Goal: Task Accomplishment & Management: Use online tool/utility

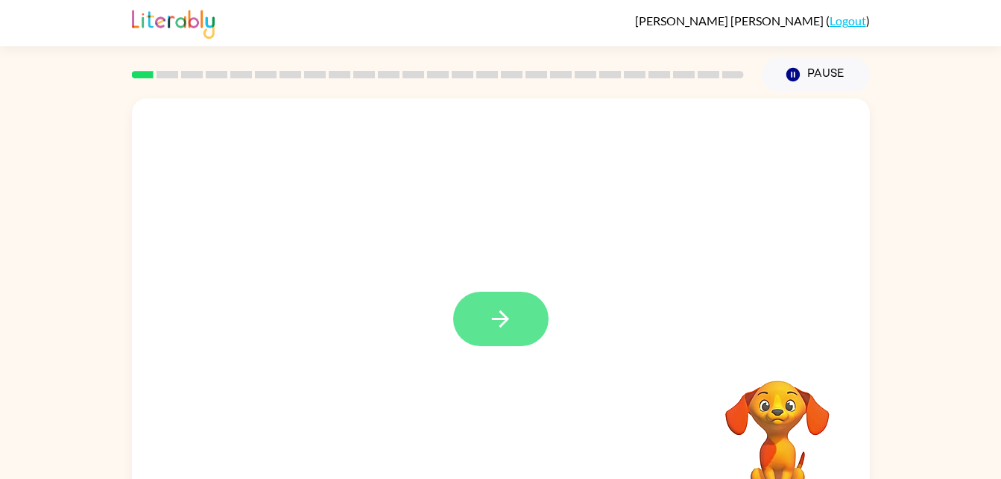
click at [505, 306] on icon "button" at bounding box center [501, 319] width 26 height 26
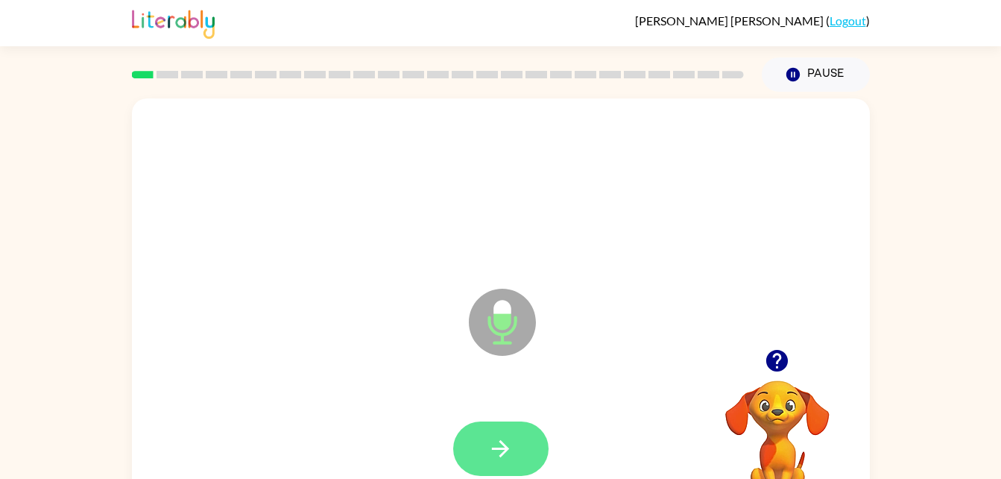
click at [523, 428] on button "button" at bounding box center [500, 448] width 95 height 54
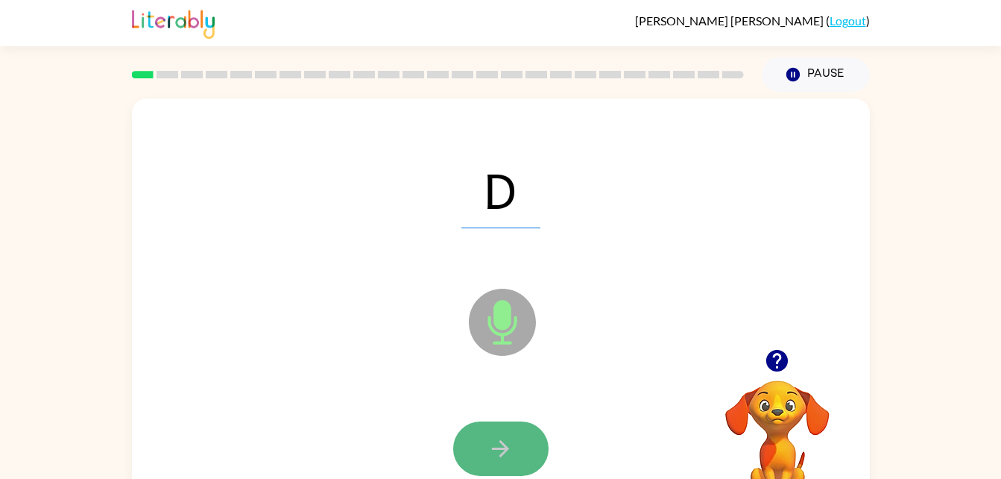
click at [504, 445] on icon "button" at bounding box center [500, 448] width 17 height 17
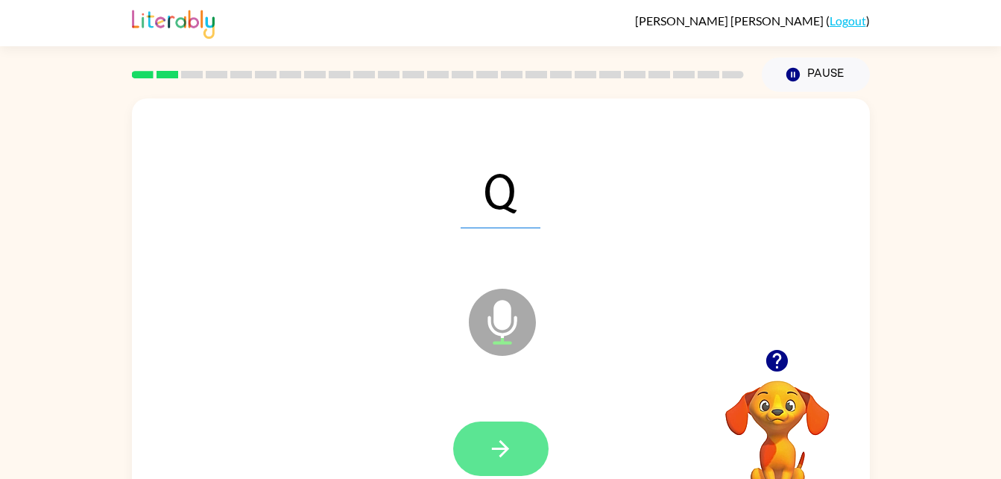
click at [495, 456] on icon "button" at bounding box center [501, 448] width 26 height 26
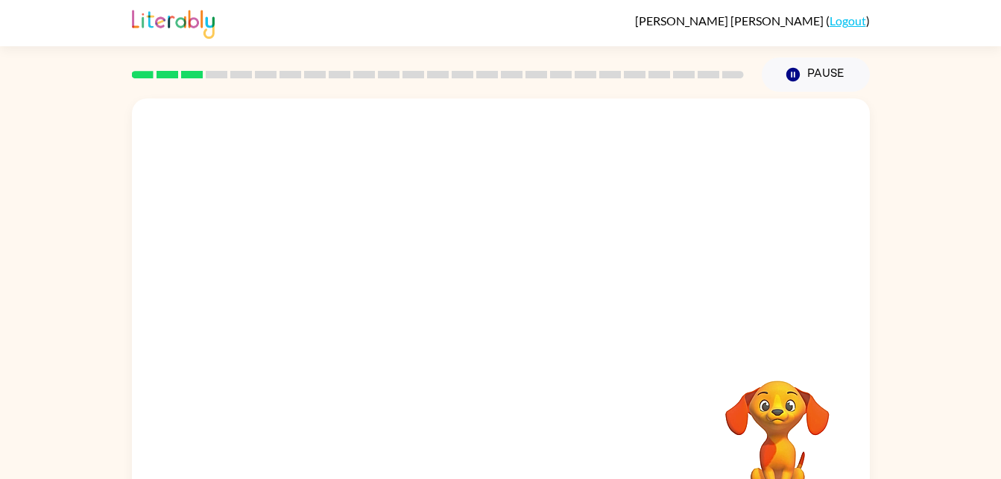
click at [535, 367] on div "Your browser must support playing .mp4 files to use Literably. Please try using…" at bounding box center [501, 311] width 738 height 426
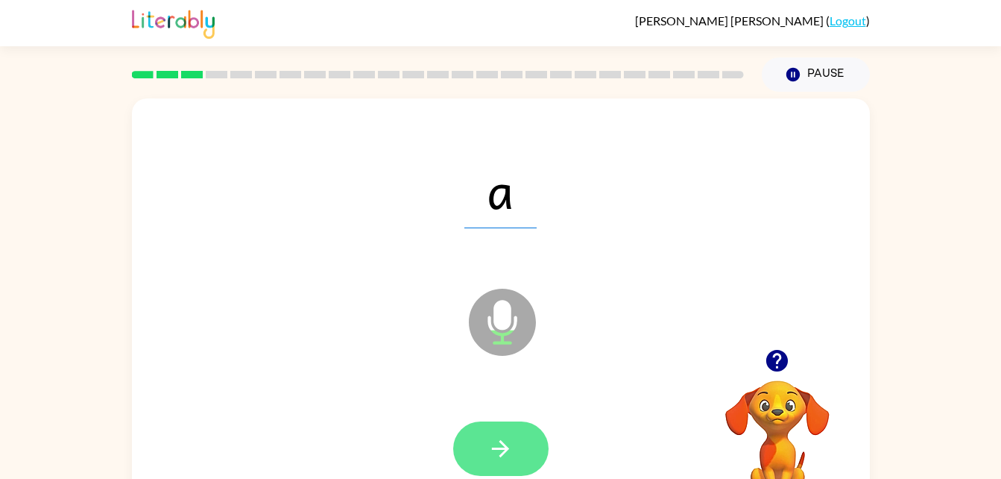
click at [497, 447] on icon "button" at bounding box center [500, 448] width 17 height 17
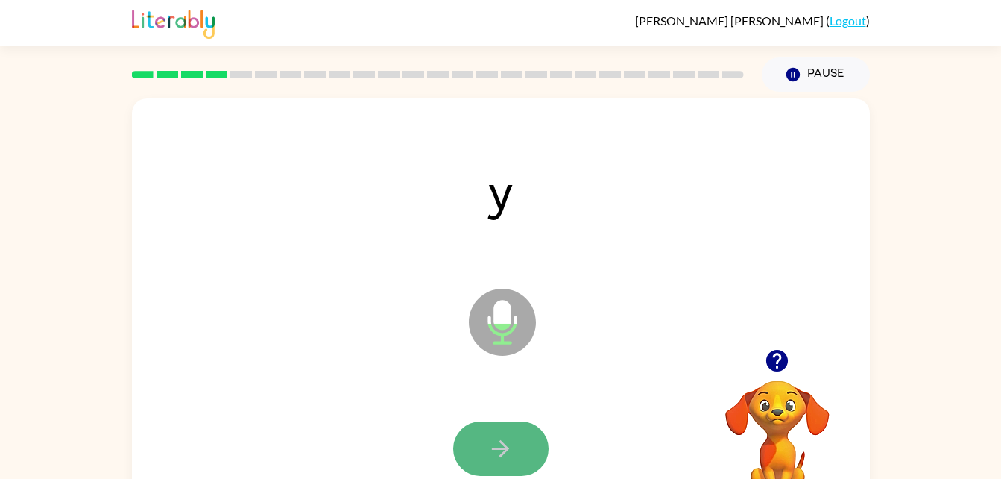
click at [535, 438] on button "button" at bounding box center [500, 448] width 95 height 54
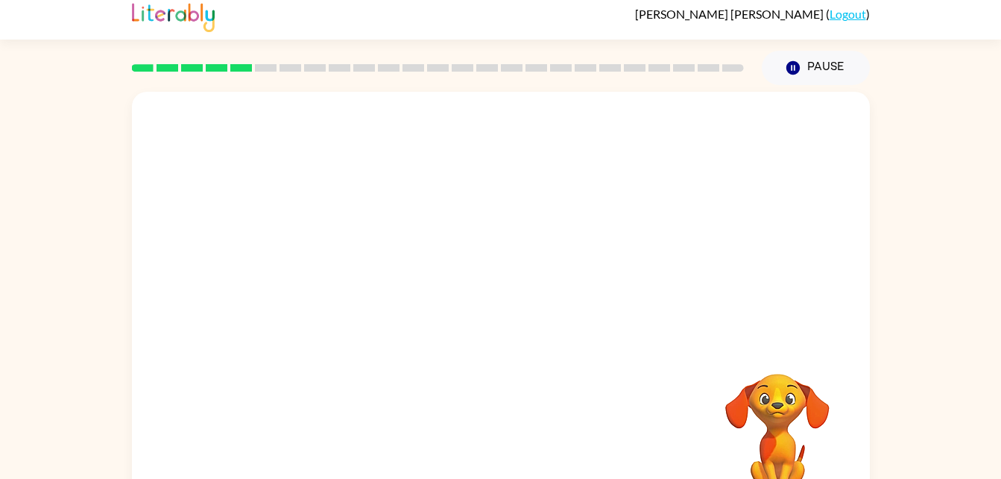
scroll to position [9, 0]
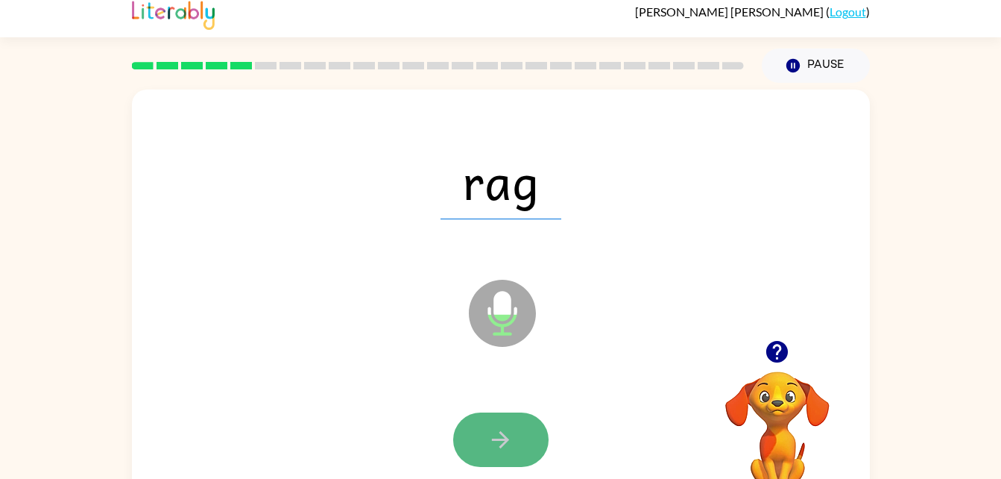
drag, startPoint x: 509, startPoint y: 436, endPoint x: 458, endPoint y: 445, distance: 52.2
click at [458, 445] on button "button" at bounding box center [500, 439] width 95 height 54
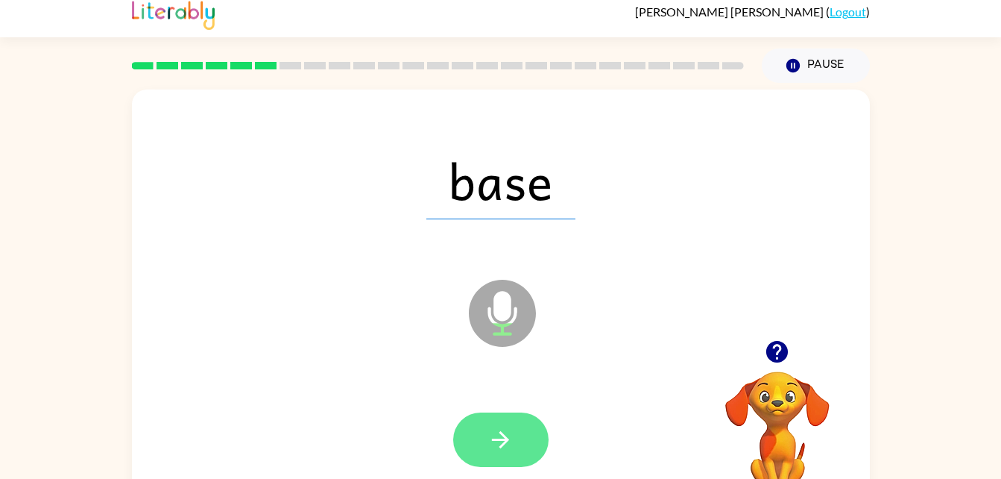
click at [529, 424] on button "button" at bounding box center [500, 439] width 95 height 54
click at [496, 426] on icon "button" at bounding box center [501, 439] width 26 height 26
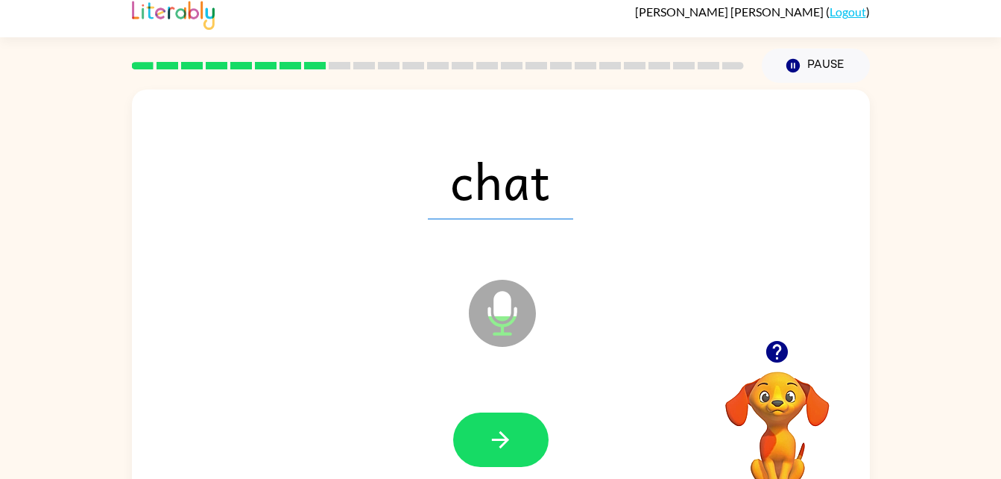
click at [508, 409] on div at bounding box center [501, 440] width 708 height 122
click at [514, 420] on button "button" at bounding box center [500, 439] width 95 height 54
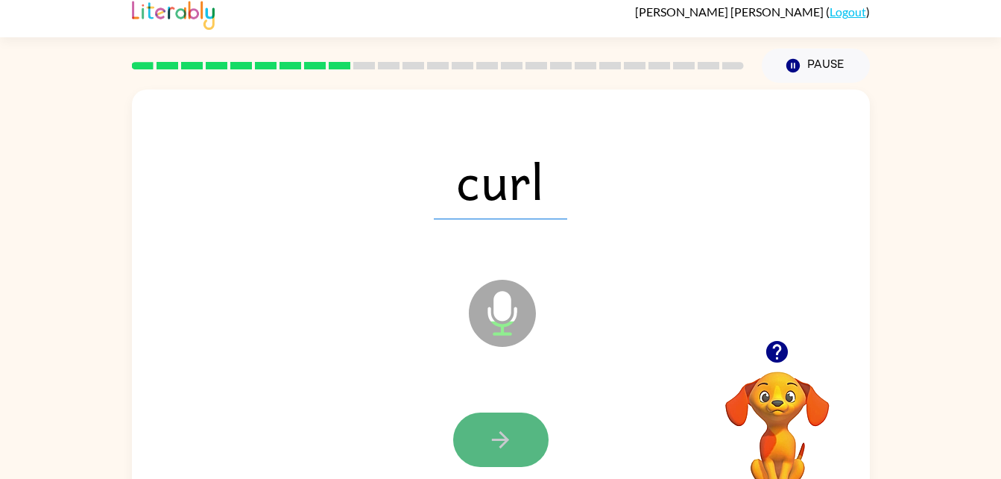
click at [485, 443] on button "button" at bounding box center [500, 439] width 95 height 54
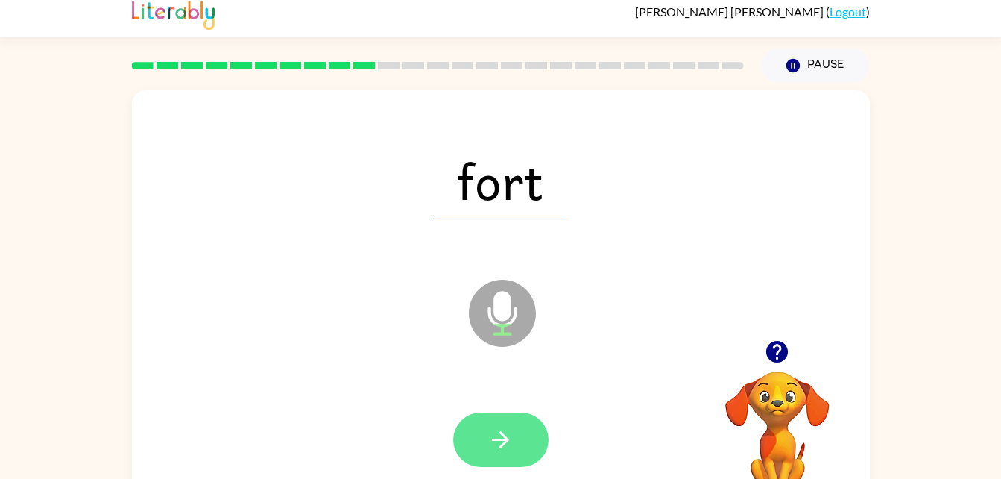
click at [532, 430] on button "button" at bounding box center [500, 439] width 95 height 54
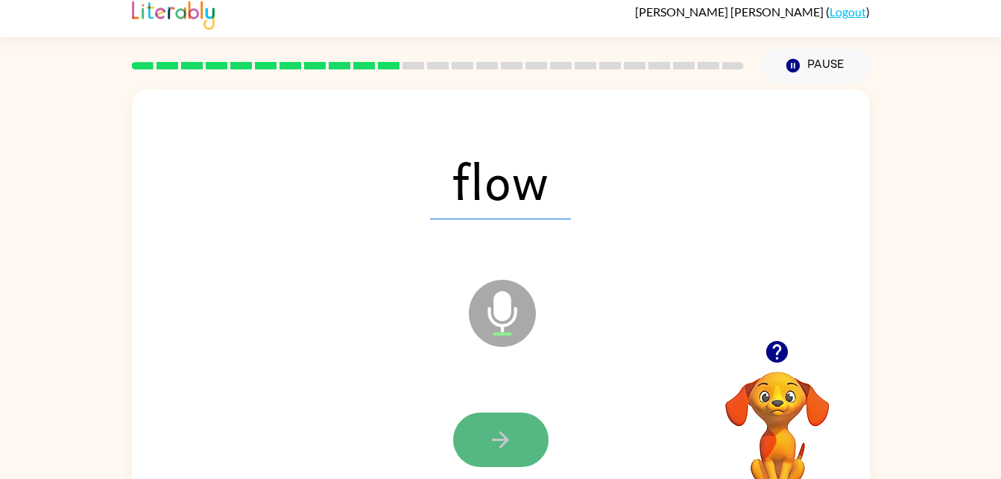
click at [504, 441] on icon "button" at bounding box center [501, 439] width 26 height 26
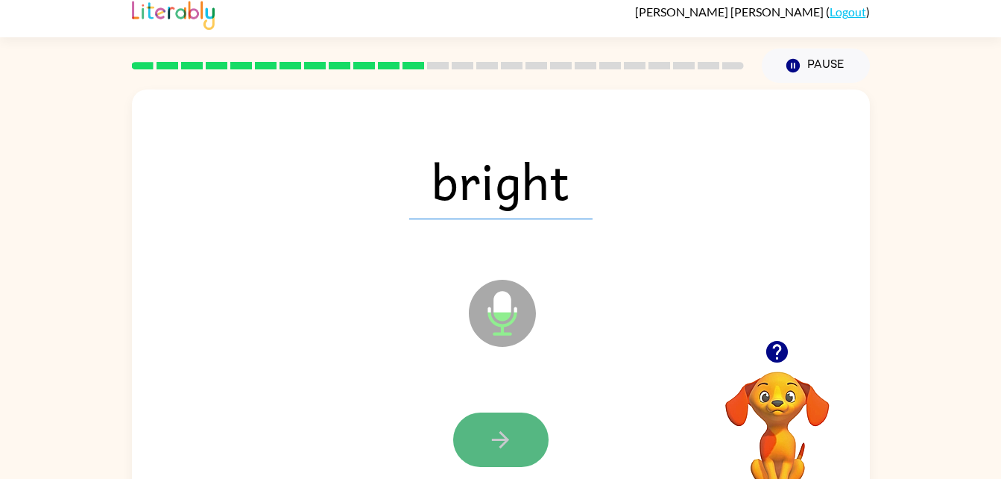
click at [498, 443] on icon "button" at bounding box center [501, 439] width 26 height 26
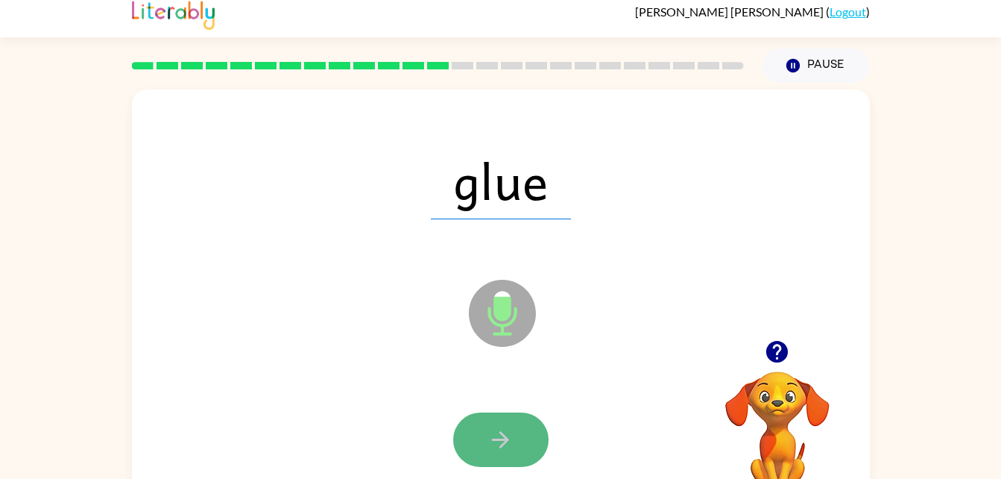
click at [491, 441] on icon "button" at bounding box center [501, 439] width 26 height 26
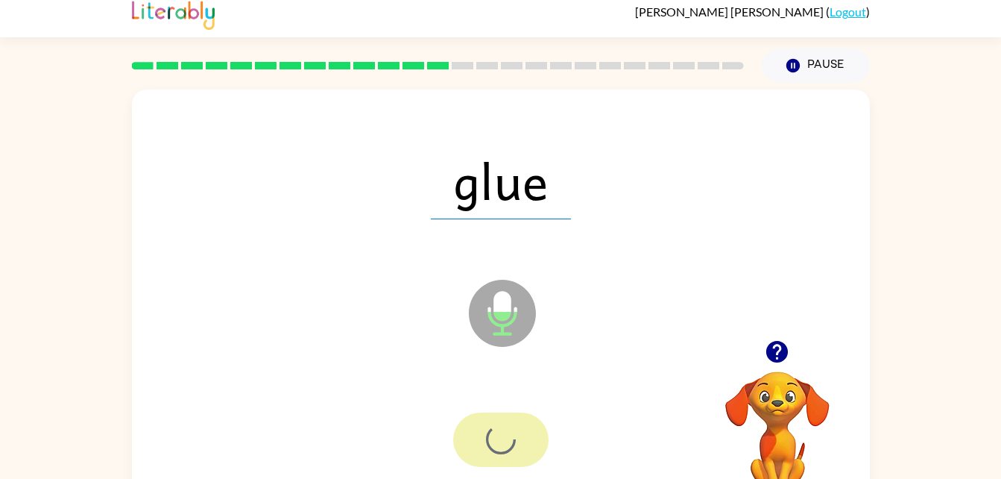
click at [491, 441] on div at bounding box center [500, 439] width 95 height 54
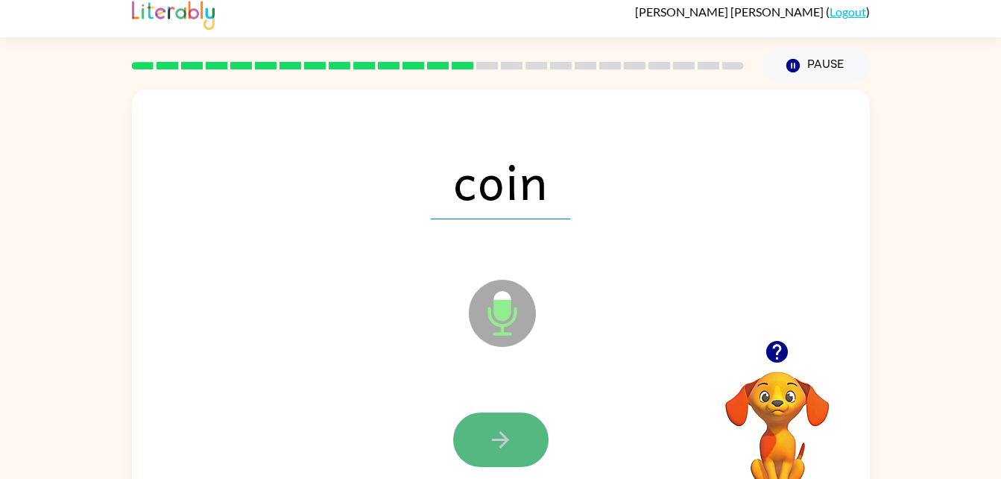
click at [526, 423] on button "button" at bounding box center [500, 439] width 95 height 54
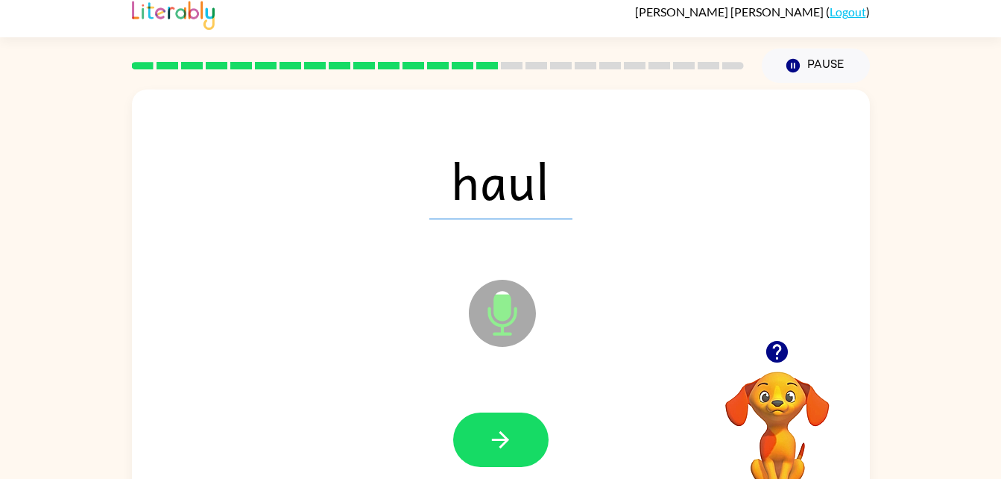
click at [486, 400] on div at bounding box center [501, 440] width 708 height 122
click at [492, 406] on div at bounding box center [501, 440] width 708 height 122
click at [480, 459] on button "button" at bounding box center [500, 439] width 95 height 54
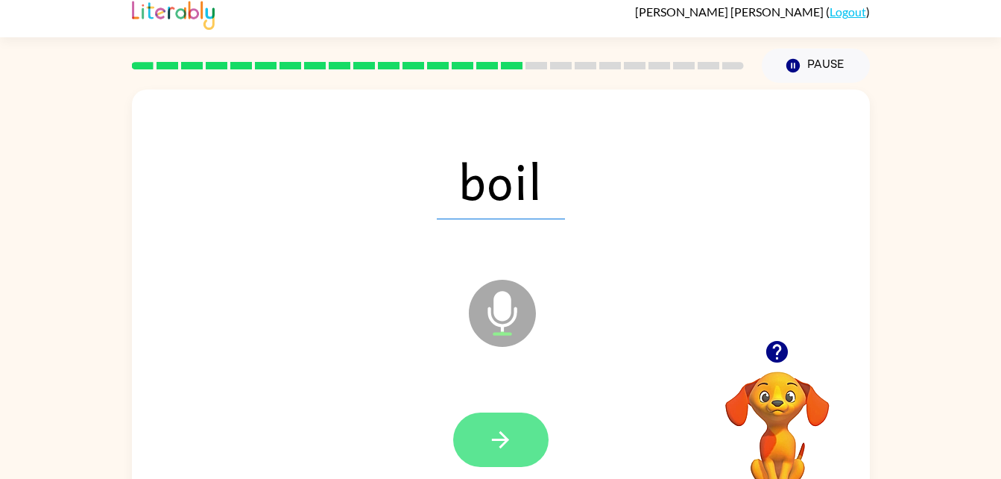
click at [521, 437] on button "button" at bounding box center [500, 439] width 95 height 54
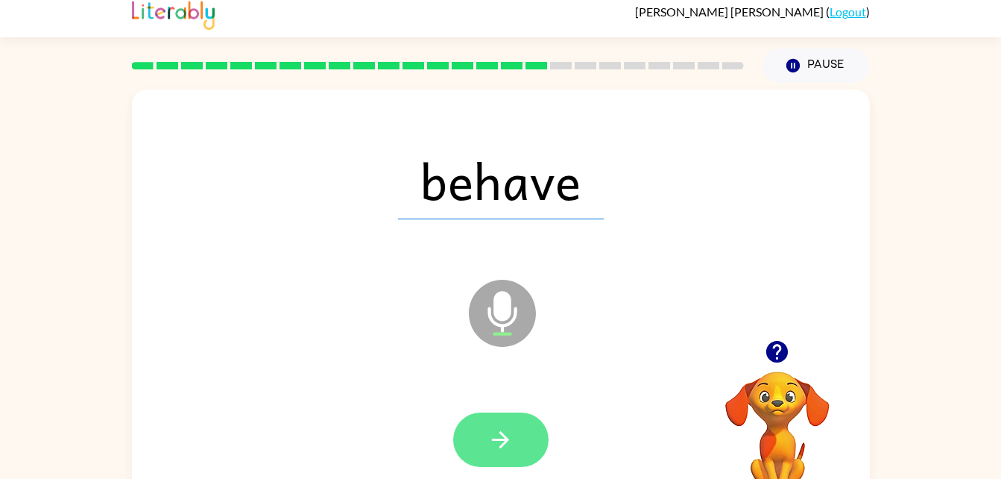
click at [521, 446] on button "button" at bounding box center [500, 439] width 95 height 54
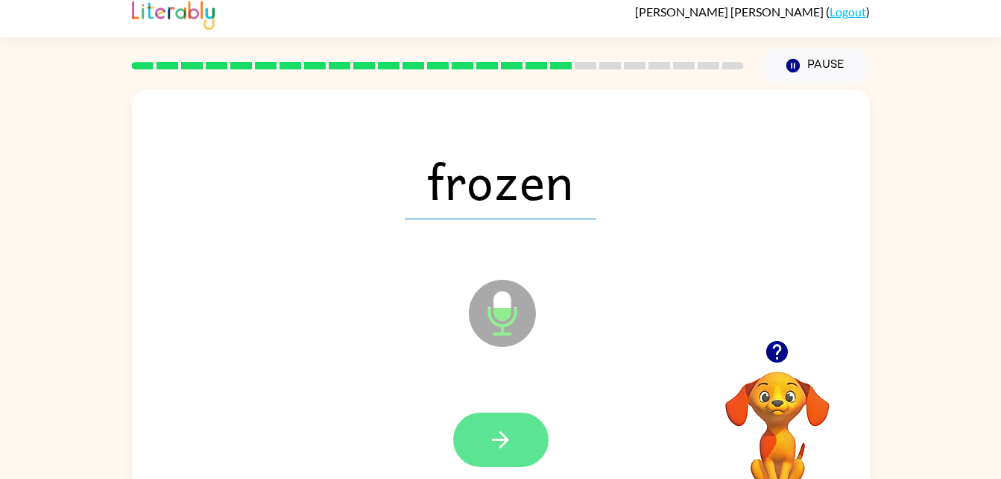
click at [512, 431] on icon "button" at bounding box center [501, 439] width 26 height 26
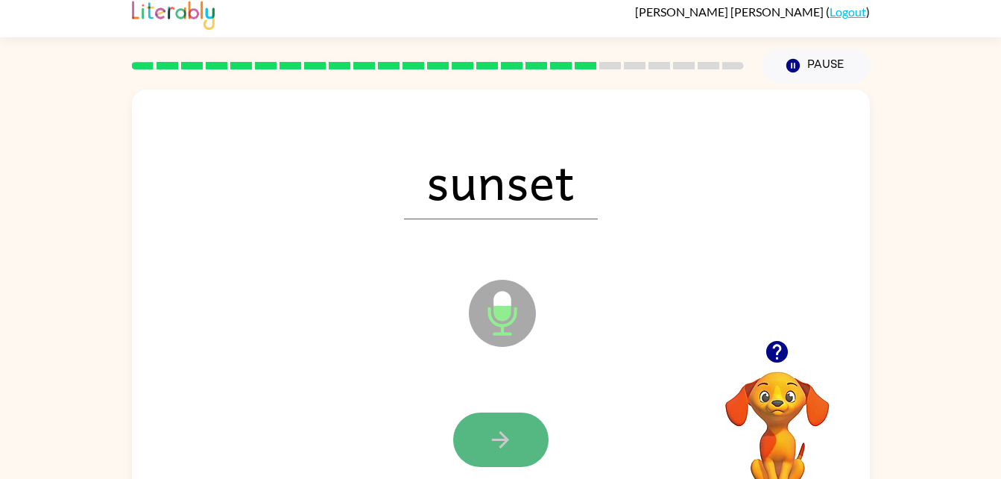
click at [528, 419] on button "button" at bounding box center [500, 439] width 95 height 54
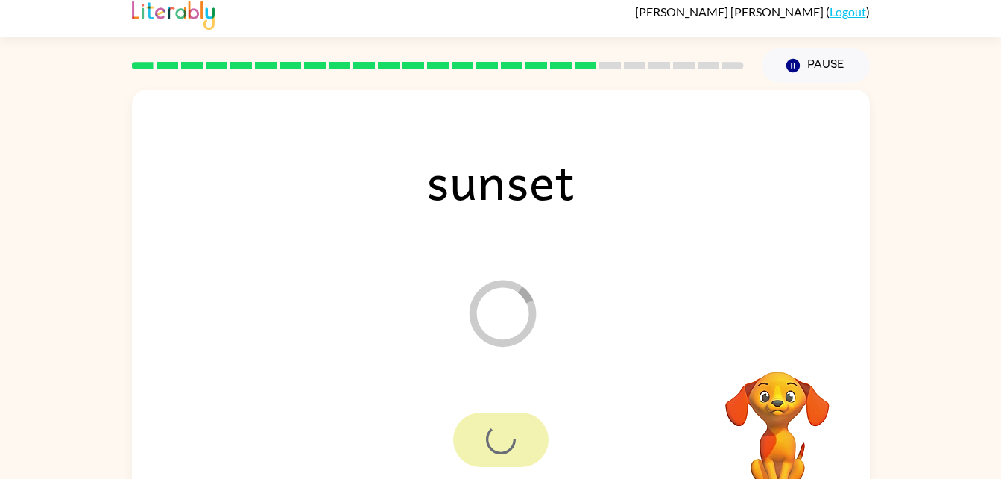
click at [528, 419] on div at bounding box center [500, 439] width 95 height 54
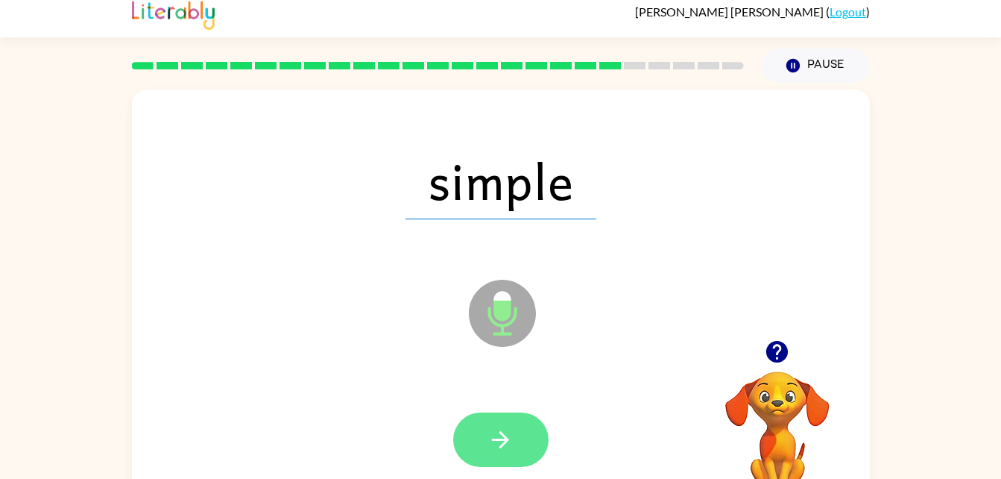
click at [516, 435] on button "button" at bounding box center [500, 439] width 95 height 54
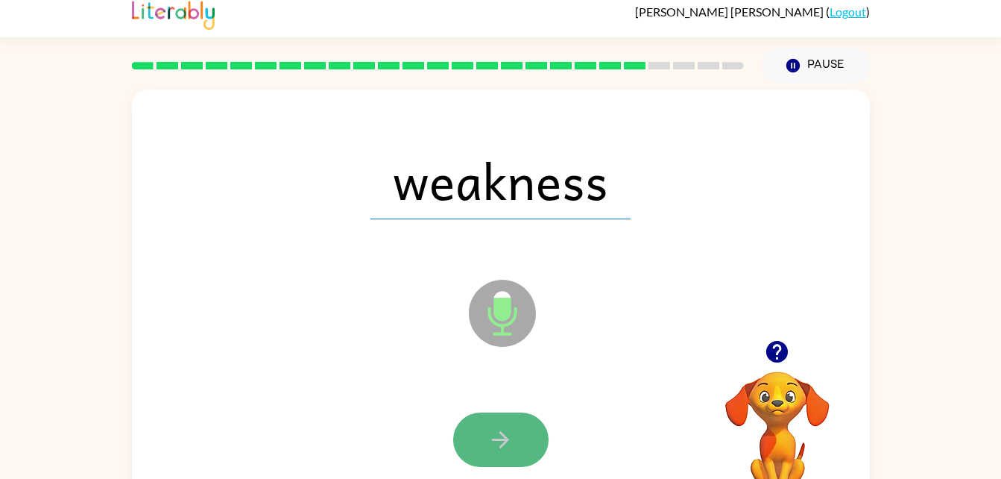
click at [517, 441] on button "button" at bounding box center [500, 439] width 95 height 54
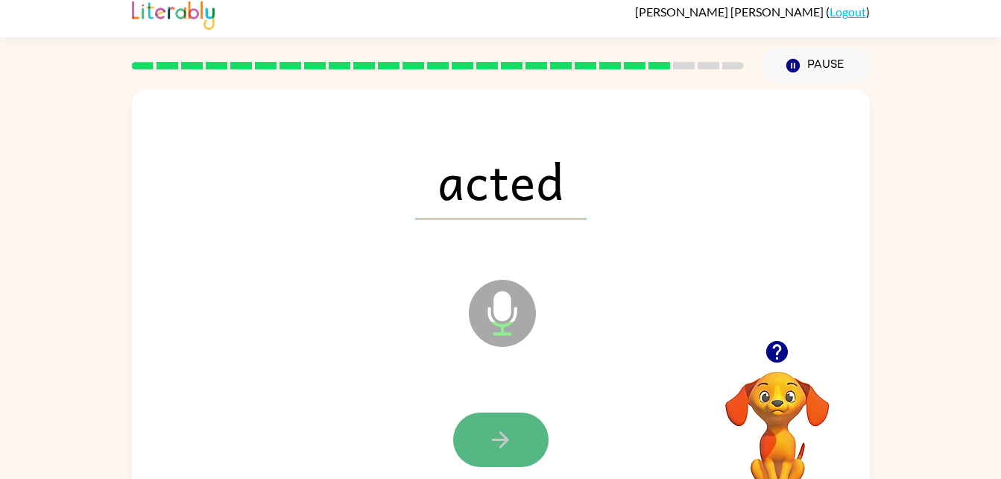
click at [471, 430] on button "button" at bounding box center [500, 439] width 95 height 54
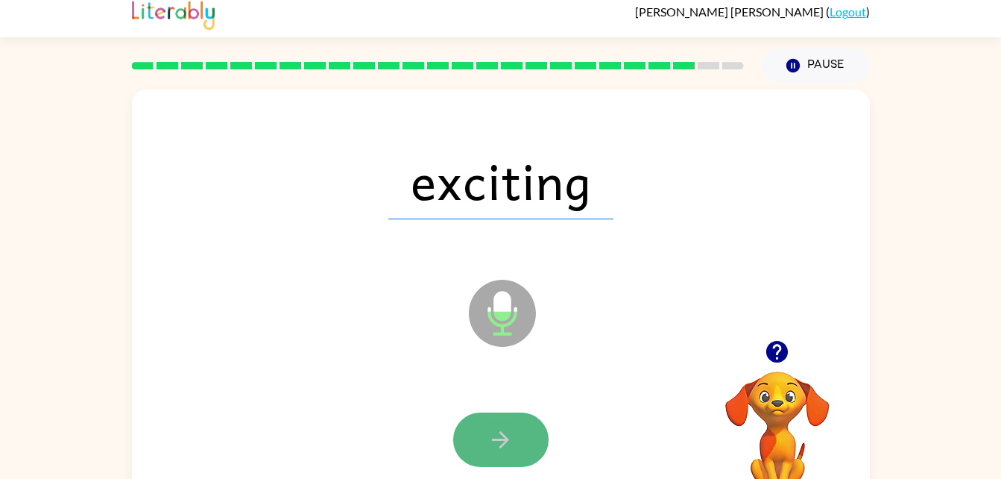
click at [541, 426] on button "button" at bounding box center [500, 439] width 95 height 54
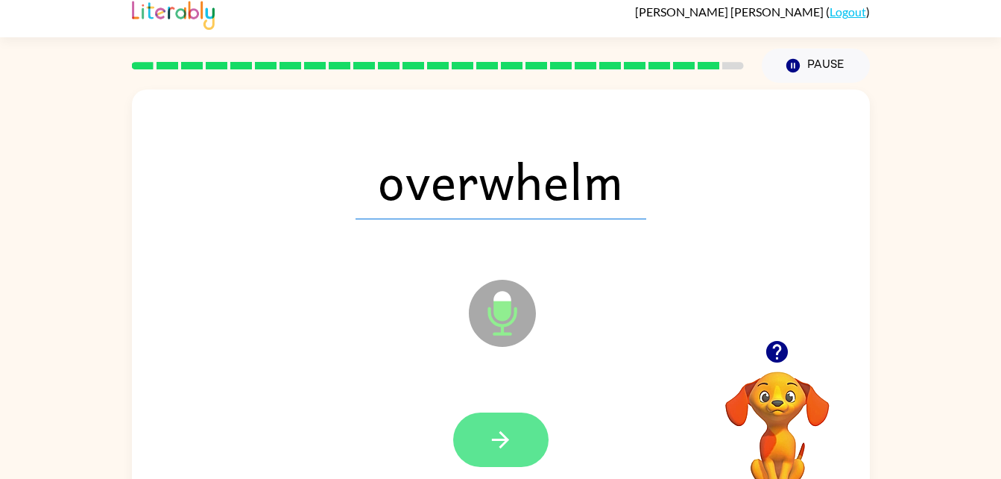
click at [498, 419] on button "button" at bounding box center [500, 439] width 95 height 54
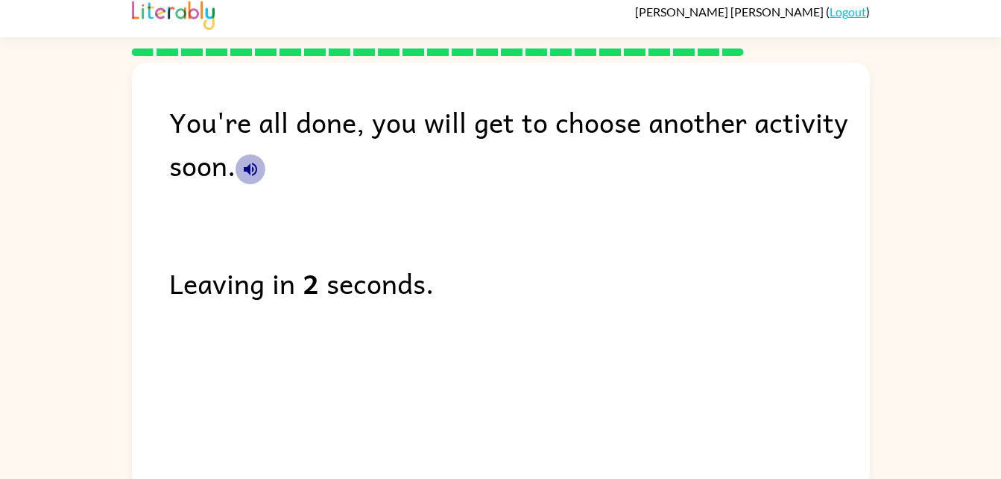
click at [253, 167] on icon "button" at bounding box center [251, 169] width 18 height 18
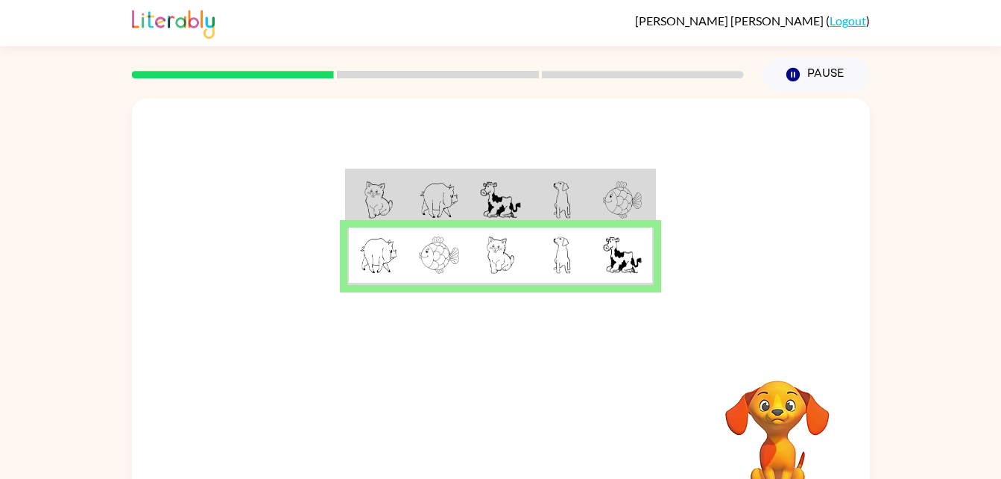
click at [852, 271] on div at bounding box center [501, 223] width 738 height 250
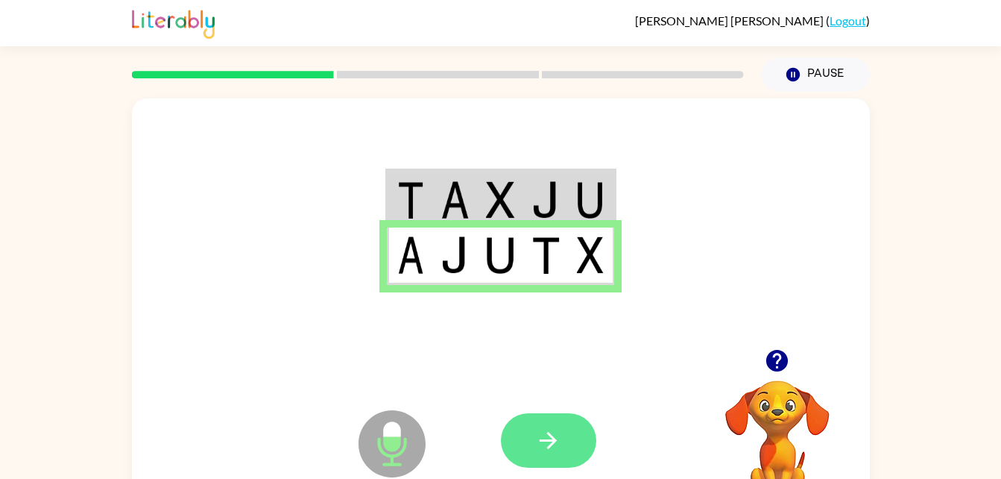
click at [552, 447] on icon "button" at bounding box center [548, 440] width 26 height 26
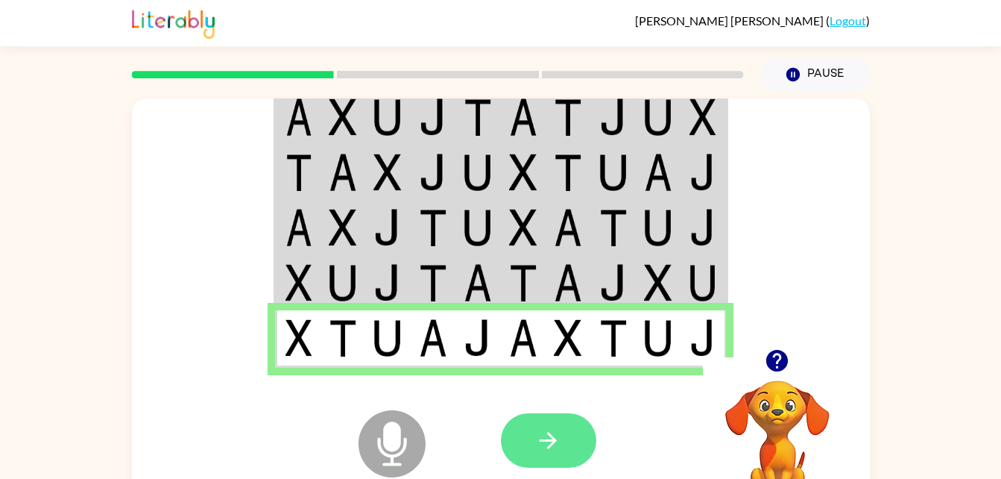
click at [564, 434] on button "button" at bounding box center [548, 440] width 95 height 54
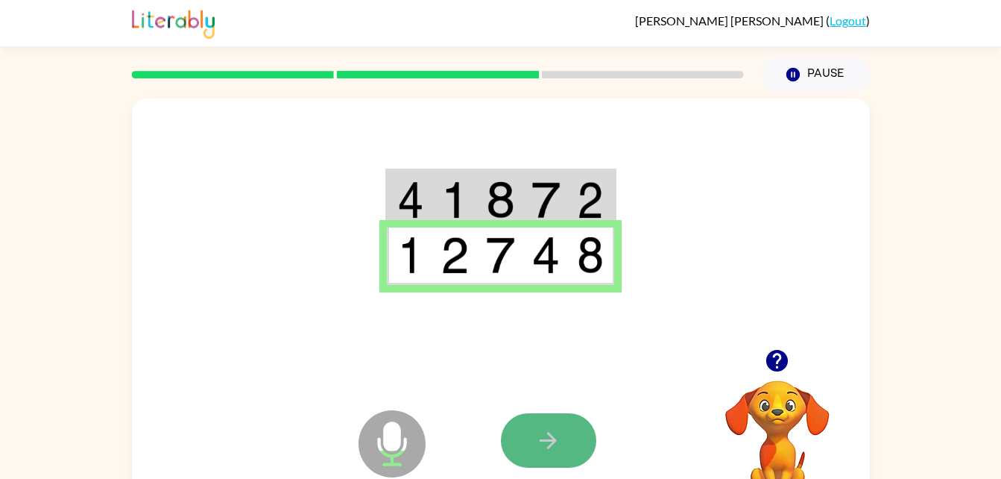
click at [529, 465] on button "button" at bounding box center [548, 440] width 95 height 54
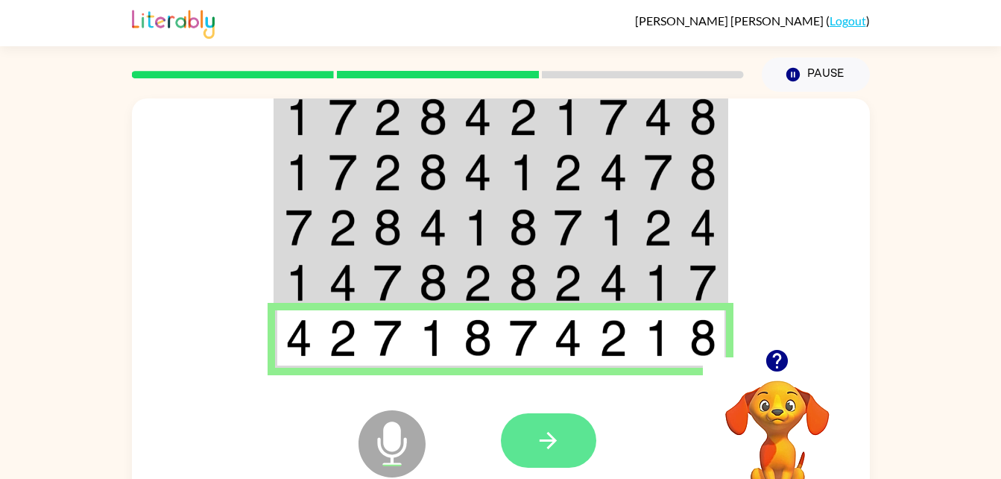
click at [562, 450] on button "button" at bounding box center [548, 440] width 95 height 54
